Goal: Check status: Check status

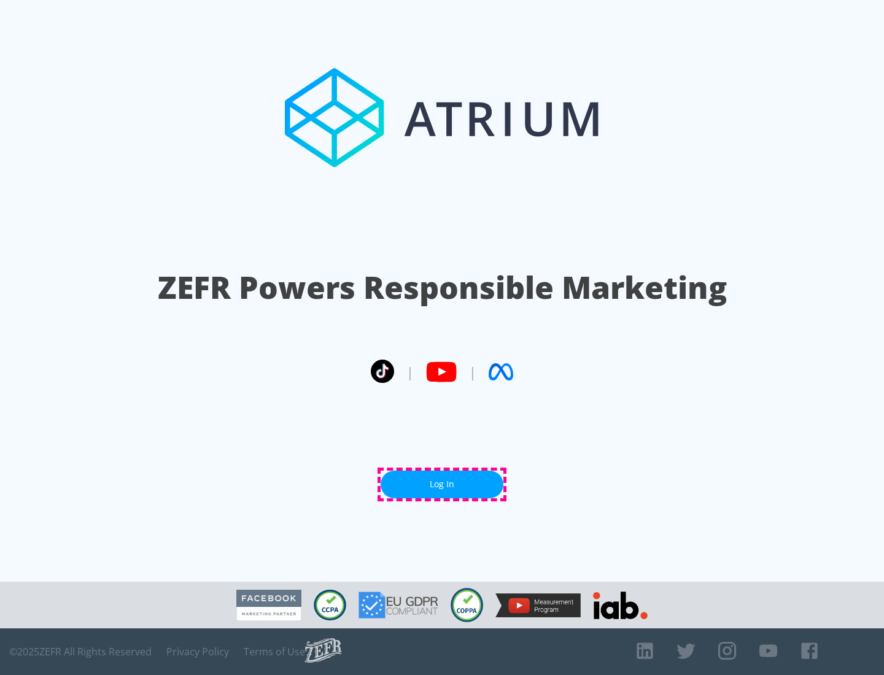
click at [442, 484] on link "Log In" at bounding box center [442, 485] width 123 height 28
